Goal: Task Accomplishment & Management: Use online tool/utility

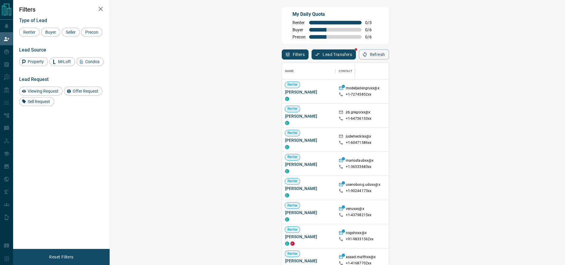
scroll to position [196, 436]
click at [512, 188] on span "Viewing Request ( 1 )" at bounding box center [528, 188] width 33 height 4
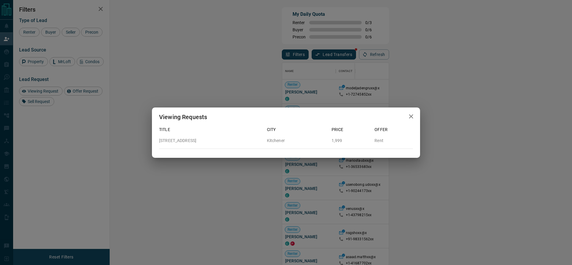
click at [453, 181] on div "Viewing Requests Title City Price Offer [STREET_ADDRESS] 1,999 Rent" at bounding box center [286, 132] width 572 height 265
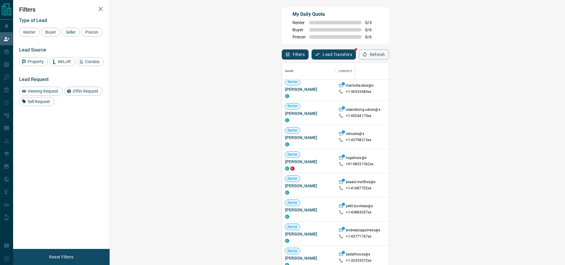
scroll to position [77, 0]
click at [506, 116] on div "Viewing Request ( 1 )" at bounding box center [530, 112] width 48 height 24
click at [506, 114] on div "Viewing Request ( 1 )" at bounding box center [530, 112] width 48 height 24
click at [512, 114] on span "Viewing Request ( 1 )" at bounding box center [528, 111] width 33 height 6
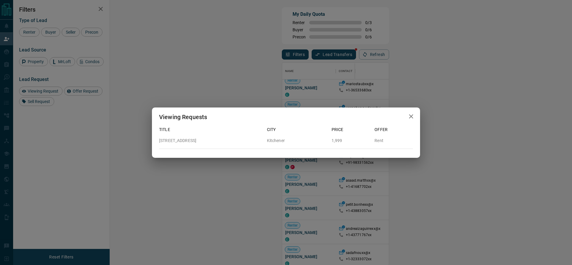
click at [389, 92] on div "Viewing Requests Title City Price Offer [STREET_ADDRESS] 1,999 Rent" at bounding box center [286, 132] width 572 height 265
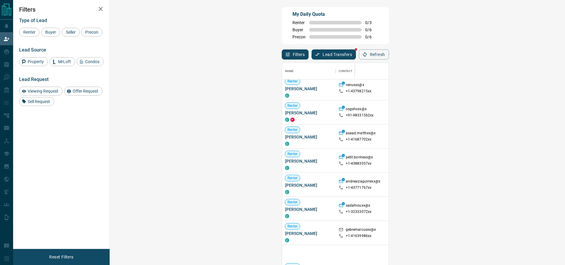
scroll to position [124, 0]
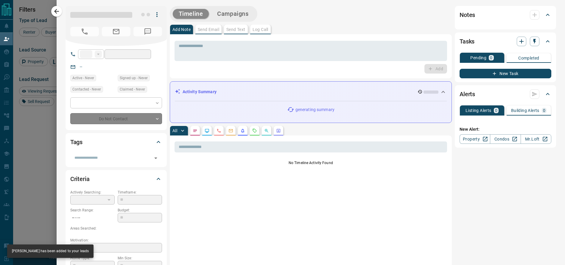
type input "**"
type input "**********"
type input "**"
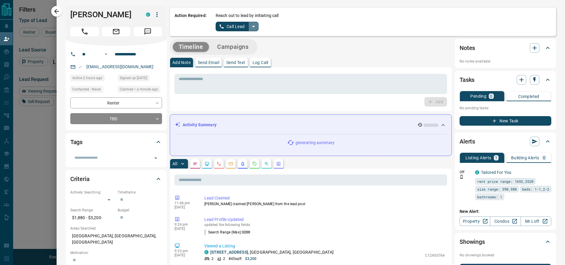
click at [249, 31] on button "split button" at bounding box center [254, 27] width 10 height 10
click at [246, 51] on li "Log Manual Call" at bounding box center [237, 47] width 36 height 9
click at [218, 20] on div "Reach out to lead by initiating call Log Manual Call" at bounding box center [384, 22] width 336 height 19
click at [219, 22] on button "Log Manual Call" at bounding box center [235, 27] width 39 height 10
click at [219, 22] on button "Yes" at bounding box center [222, 26] width 12 height 9
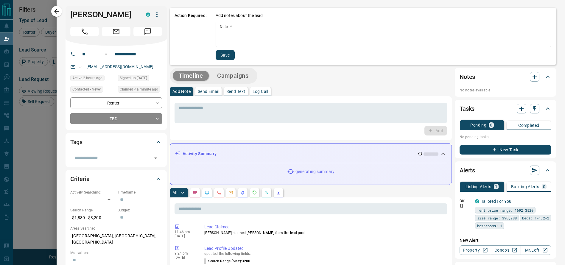
click at [220, 24] on textarea "Notes   *" at bounding box center [383, 34] width 327 height 20
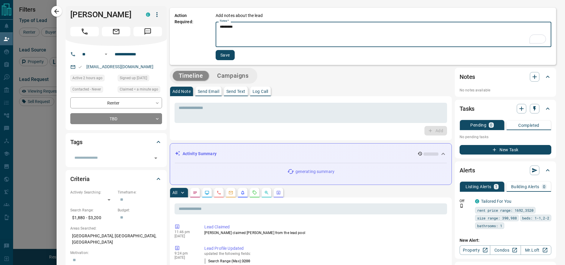
type textarea "*********"
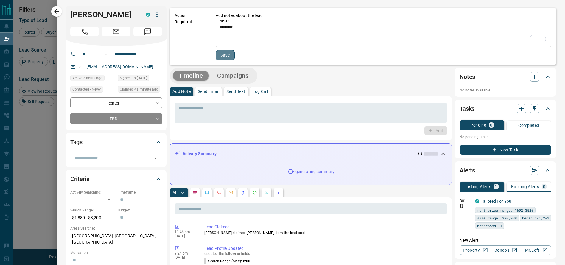
click at [216, 51] on button "Save" at bounding box center [225, 55] width 19 height 10
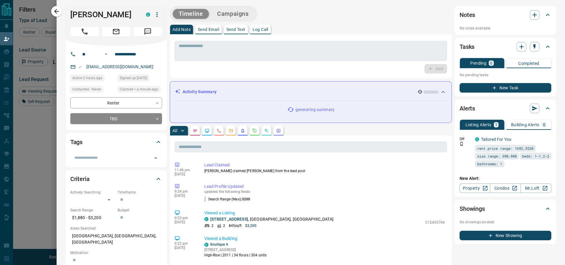
click at [55, 14] on icon "button" at bounding box center [56, 11] width 7 height 7
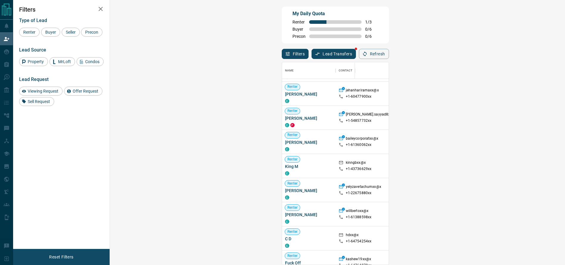
scroll to position [455, 0]
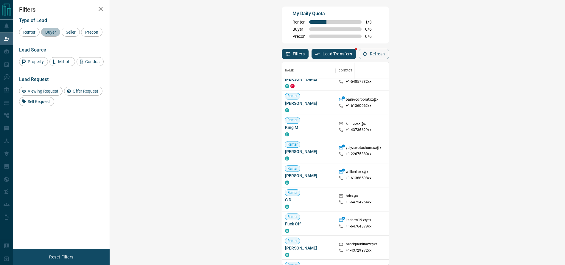
click at [46, 35] on div "Buyer" at bounding box center [50, 32] width 19 height 9
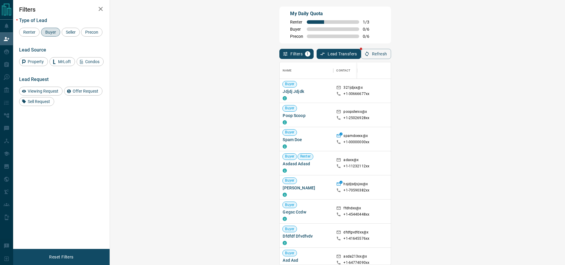
scroll to position [0, 0]
